Goal: Information Seeking & Learning: Learn about a topic

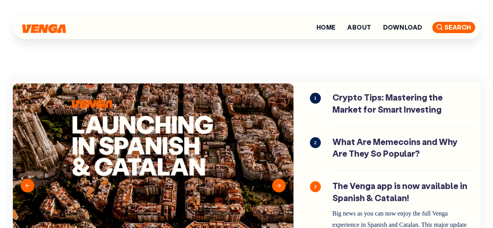
click at [454, 25] on span "Search" at bounding box center [453, 27] width 43 height 11
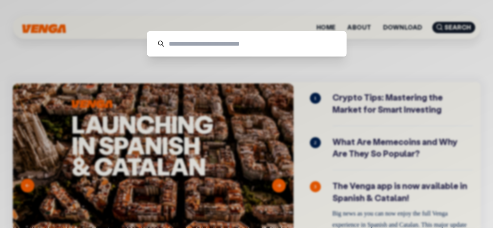
click at [292, 38] on input at bounding box center [250, 43] width 172 height 25
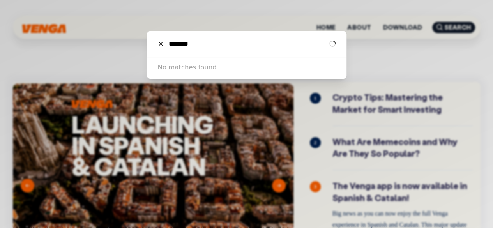
type input "********"
drag, startPoint x: 274, startPoint y: 37, endPoint x: 164, endPoint y: 46, distance: 110.3
click at [164, 46] on input "********" at bounding box center [246, 43] width 165 height 25
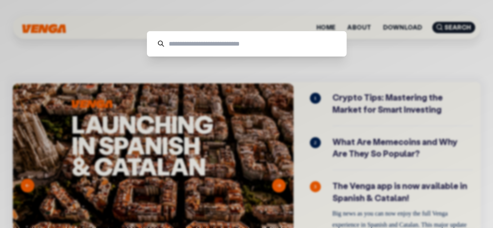
click at [101, 50] on div "Cancel" at bounding box center [246, 114] width 493 height 228
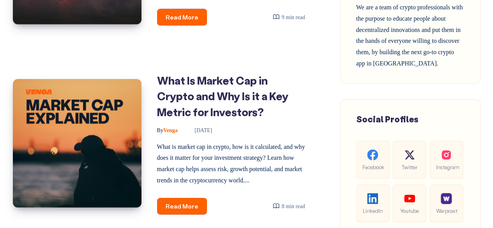
scroll to position [1438, 0]
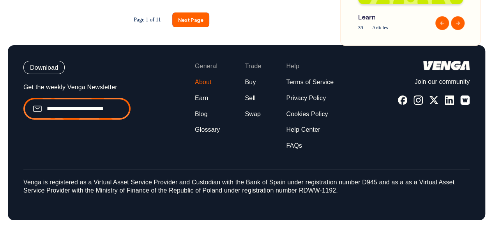
click at [209, 83] on link "About" at bounding box center [203, 82] width 17 height 8
click at [211, 84] on link "About" at bounding box center [203, 82] width 17 height 8
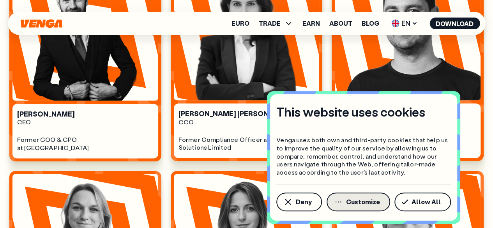
click at [372, 193] on button "Customize" at bounding box center [359, 202] width 64 height 19
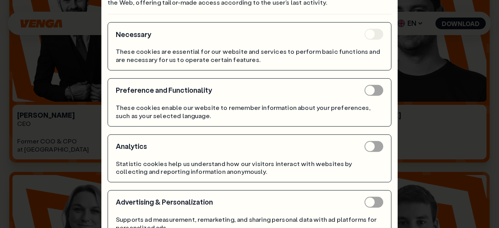
scroll to position [468, 0]
click at [444, 83] on div "This website uses cookies Venga uses both own and third-party cookies that help…" at bounding box center [249, 114] width 499 height 228
click at [437, 205] on div "This website uses cookies Venga uses both own and third-party cookies that help…" at bounding box center [249, 114] width 499 height 228
drag, startPoint x: 371, startPoint y: 28, endPoint x: 371, endPoint y: 34, distance: 5.5
click at [371, 32] on div "Necessary These cookies are essential for our website and services to perform b…" at bounding box center [250, 46] width 284 height 48
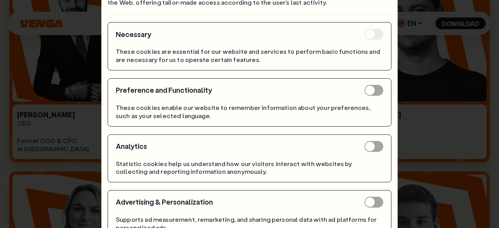
click at [430, 45] on div "This website uses cookies Venga uses both own and third-party cookies that help…" at bounding box center [249, 114] width 499 height 228
click at [428, 45] on div "This website uses cookies Venga uses both own and third-party cookies that help…" at bounding box center [249, 114] width 499 height 228
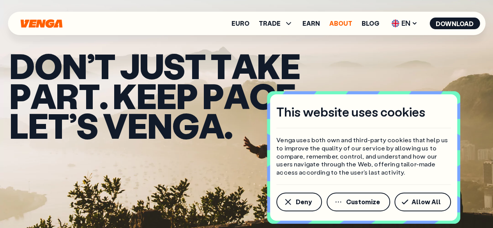
click at [335, 22] on link "About" at bounding box center [340, 23] width 23 height 6
click at [419, 200] on span "Allow All" at bounding box center [426, 202] width 29 height 6
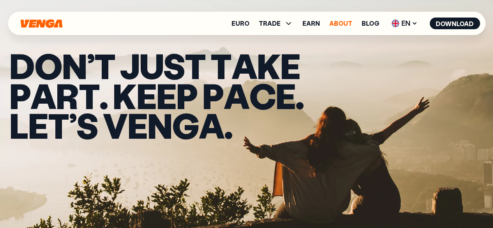
click at [339, 22] on link "About" at bounding box center [340, 23] width 23 height 6
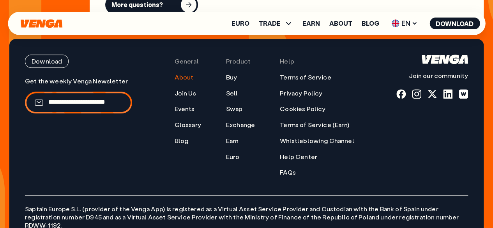
scroll to position [3339, 0]
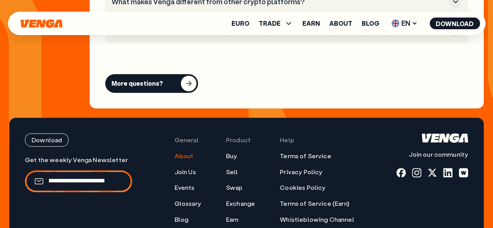
click at [79, 172] on div at bounding box center [79, 181] width 104 height 19
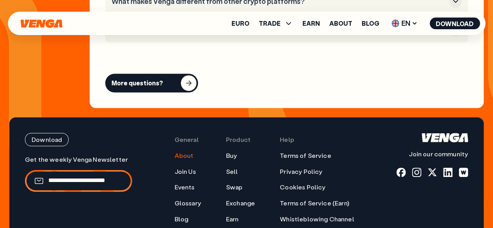
scroll to position [3261, 0]
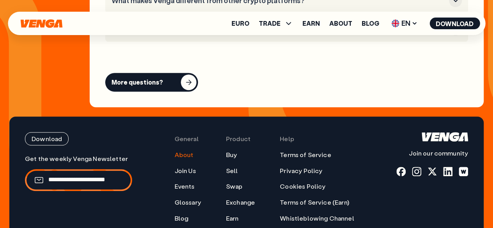
click at [79, 175] on div at bounding box center [76, 179] width 85 height 9
click at [81, 167] on div "Get the weekly Venga Newsletter" at bounding box center [78, 204] width 107 height 99
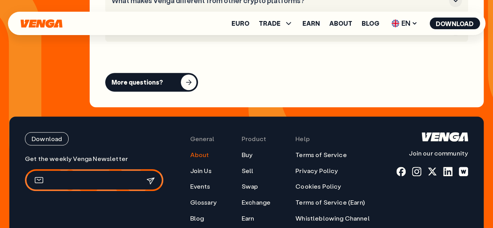
click at [69, 176] on input "email" at bounding box center [89, 180] width 82 height 8
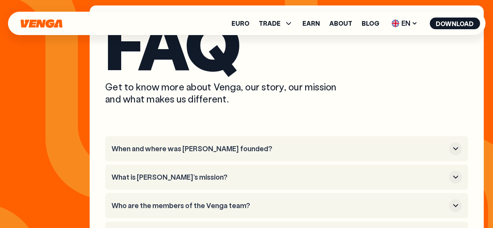
scroll to position [3027, 0]
